Goal: Check status

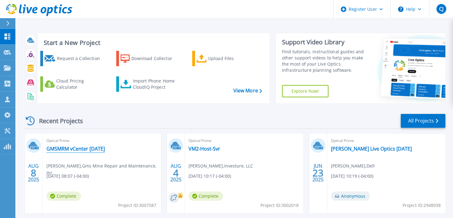
click at [85, 146] on link "GMSMRM vCenter [DATE]" at bounding box center [75, 148] width 58 height 6
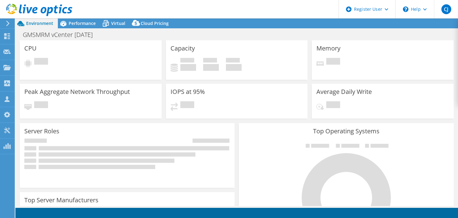
select select "USD"
